Goal: Task Accomplishment & Management: Use online tool/utility

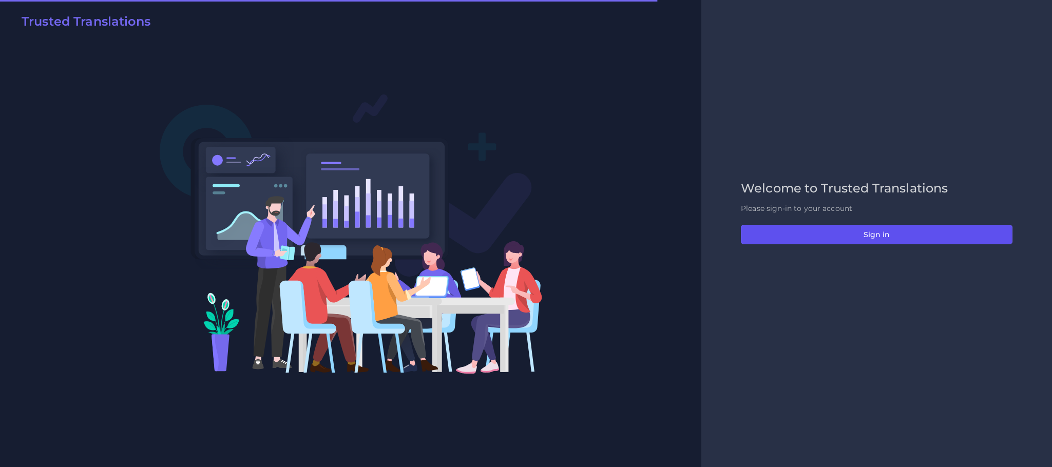
click at [861, 242] on button "Sign in" at bounding box center [877, 235] width 272 height 20
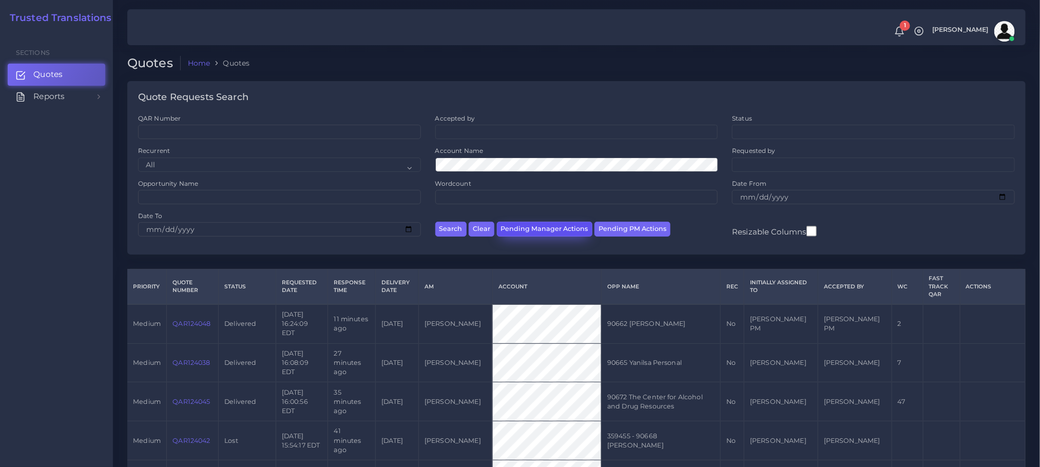
click at [550, 229] on button "Pending Manager Actions" at bounding box center [544, 229] width 95 height 15
select select "awaiting_manager_initial_review"
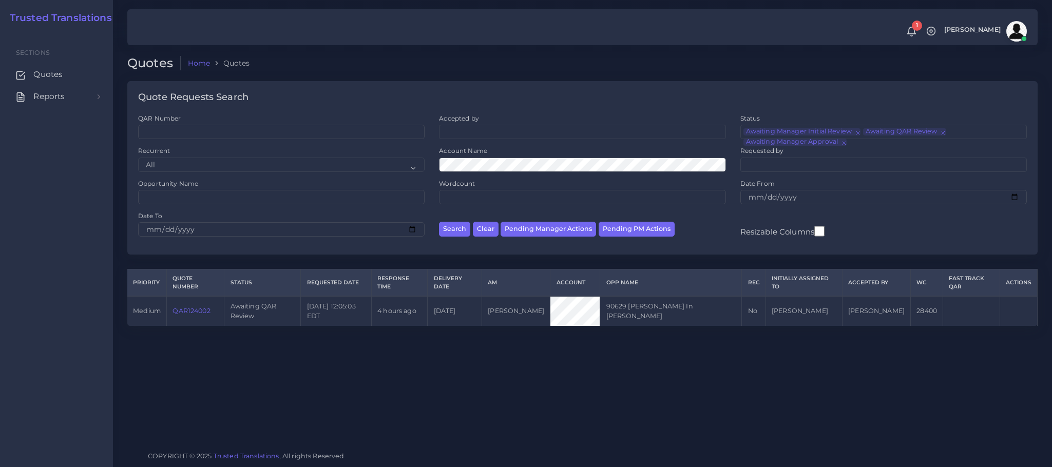
click at [201, 307] on link "QAR124002" at bounding box center [190, 311] width 37 height 8
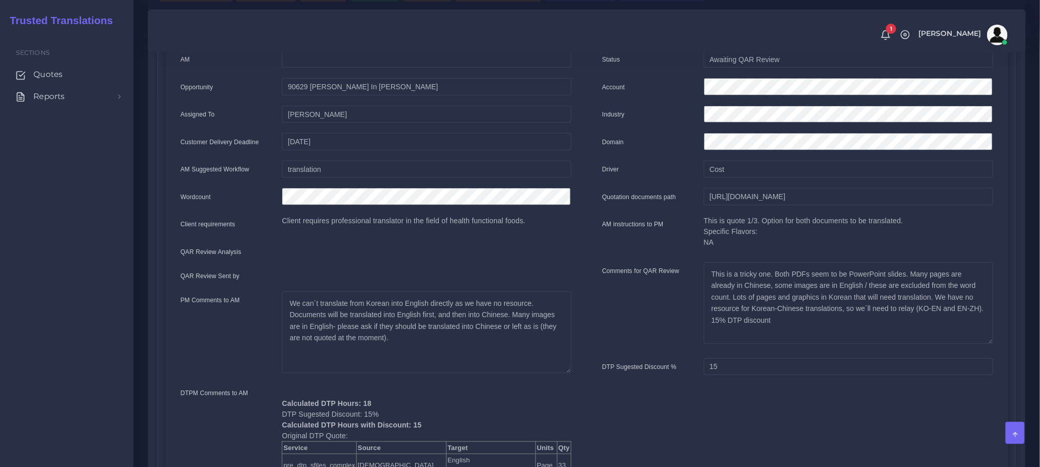
scroll to position [77, 0]
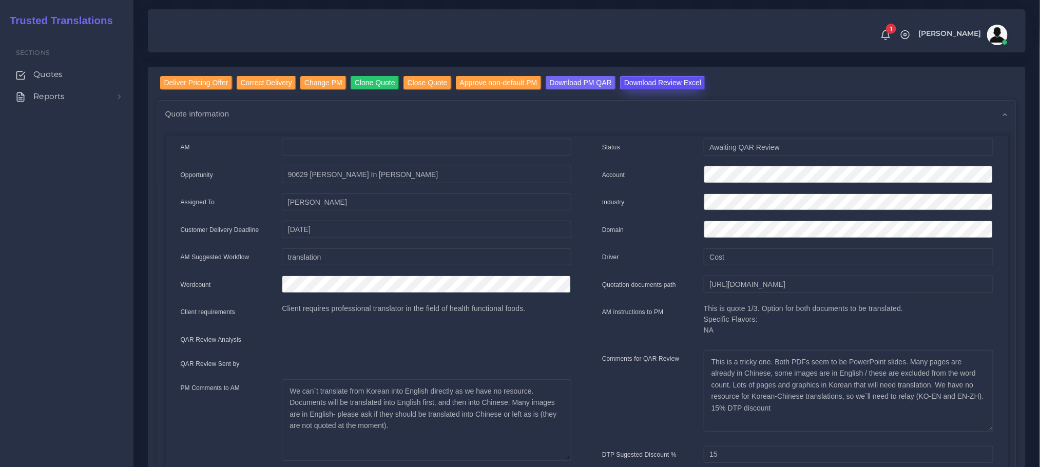
click at [658, 79] on input "Download Review Excel" at bounding box center [662, 83] width 85 height 14
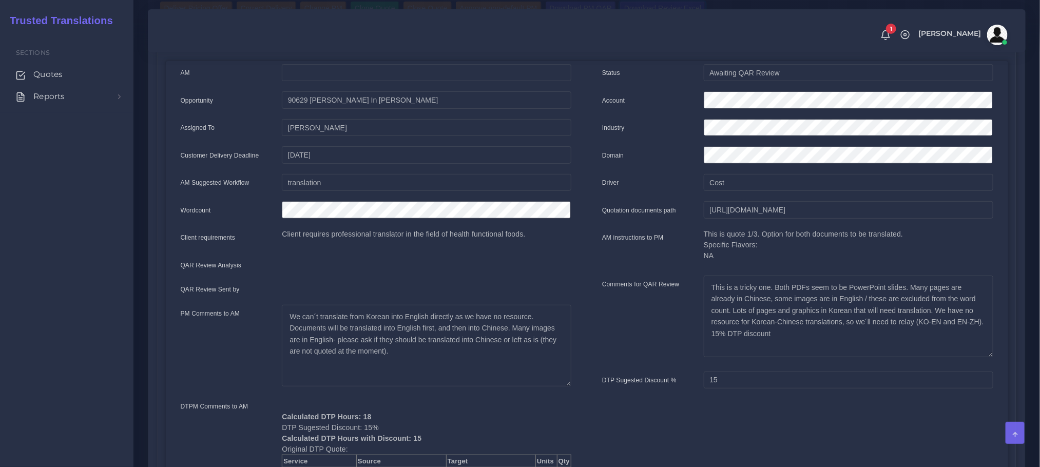
scroll to position [0, 0]
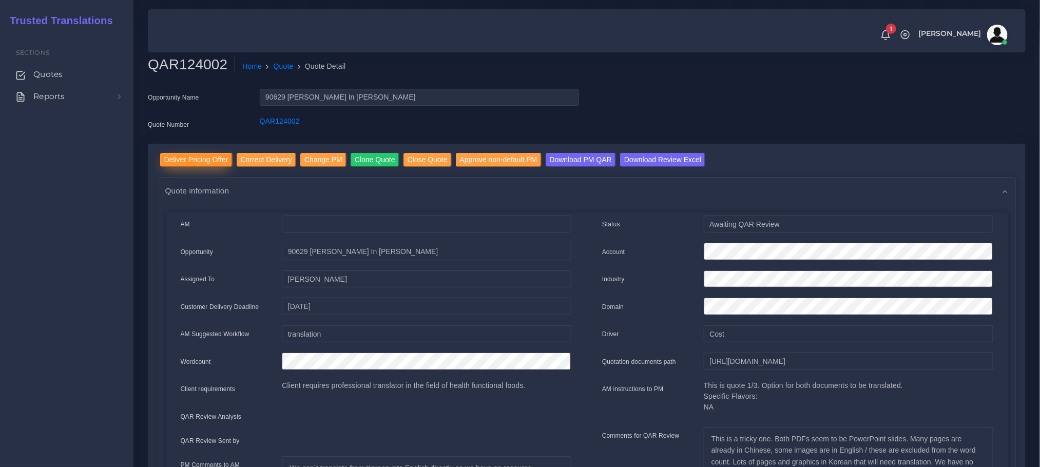
click at [189, 162] on input "Deliver Pricing Offer" at bounding box center [196, 160] width 72 height 14
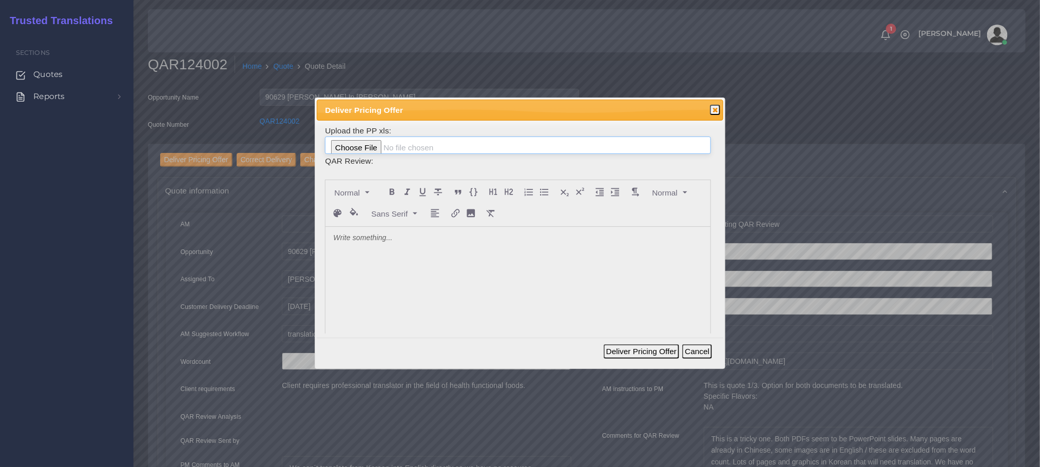
click at [362, 145] on input "file" at bounding box center [517, 145] width 385 height 17
type input "C:\fakepath\PP_Jae_In_Cho_124002.xlsx"
click at [407, 254] on div at bounding box center [517, 303] width 384 height 153
click at [633, 350] on button "Deliver Pricing Offer" at bounding box center [641, 351] width 75 height 14
